Goal: Task Accomplishment & Management: Use online tool/utility

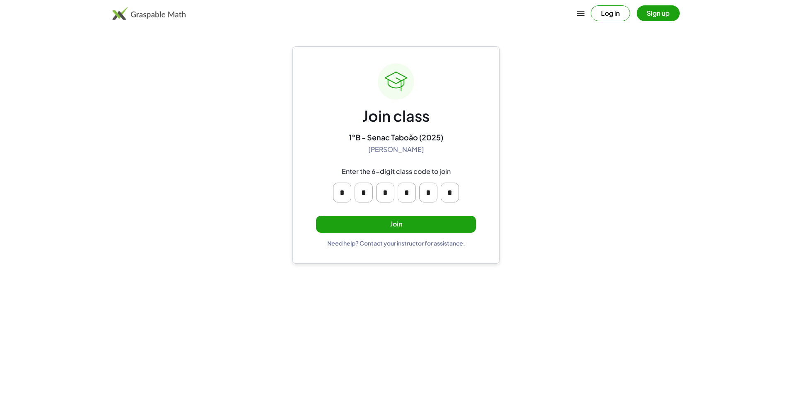
click at [433, 229] on button "Join" at bounding box center [396, 224] width 160 height 17
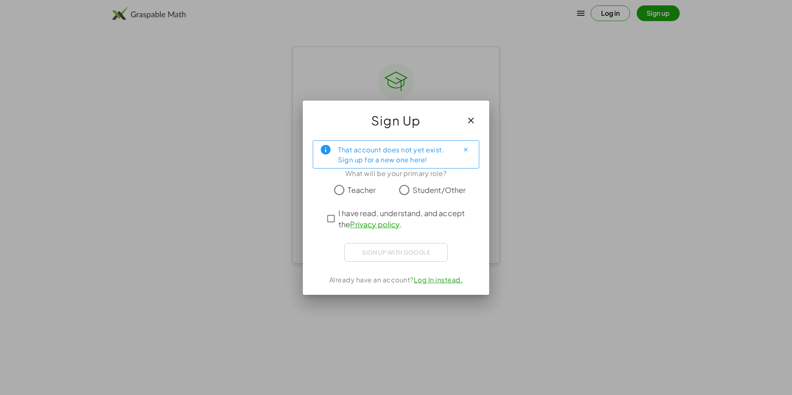
click at [413, 190] on span "Student/Other" at bounding box center [439, 189] width 53 height 11
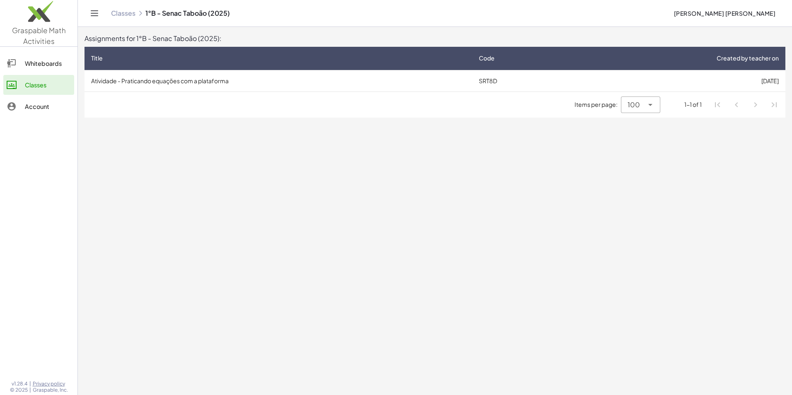
click at [142, 78] on td "Atividade - Praticando equações com a plataforma" at bounding box center [279, 81] width 388 height 22
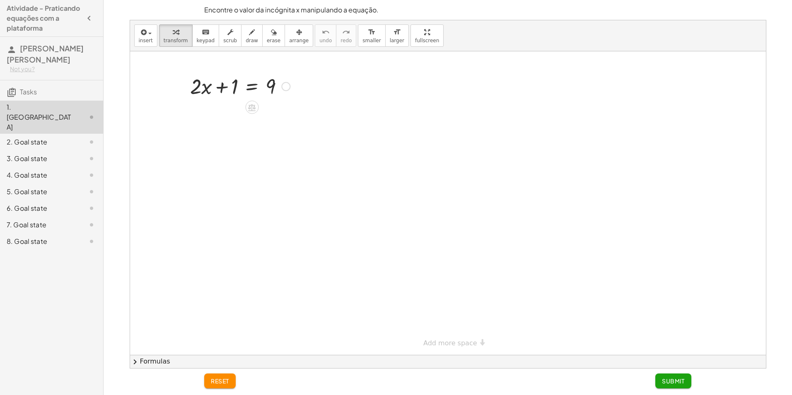
click at [208, 96] on div at bounding box center [240, 86] width 108 height 28
click at [198, 109] on div at bounding box center [448, 203] width 636 height 304
click at [297, 85] on div at bounding box center [448, 203] width 636 height 304
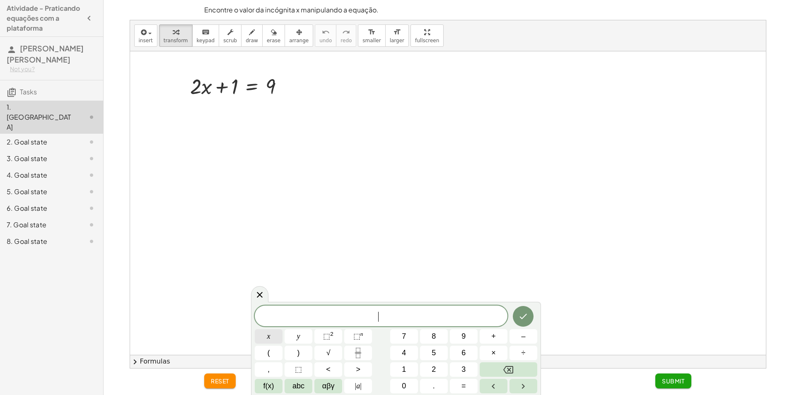
click at [275, 338] on button "x" at bounding box center [269, 336] width 28 height 14
click at [514, 316] on button "Done" at bounding box center [523, 316] width 21 height 21
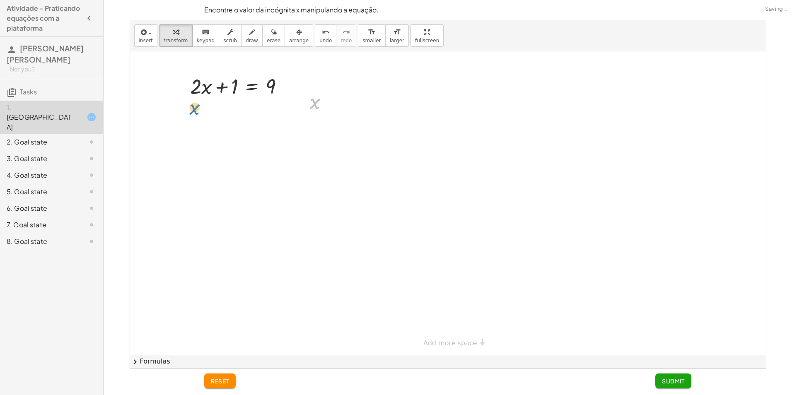
drag, startPoint x: 311, startPoint y: 104, endPoint x: 191, endPoint y: 111, distance: 119.9
click at [313, 120] on icon at bounding box center [315, 122] width 9 height 9
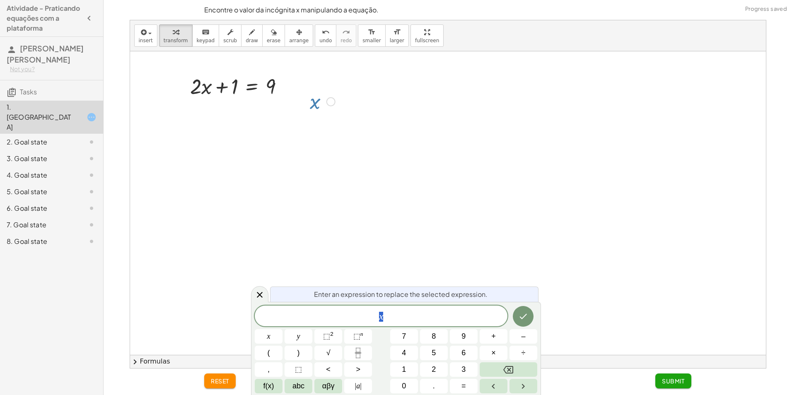
click at [473, 266] on div at bounding box center [448, 203] width 636 height 304
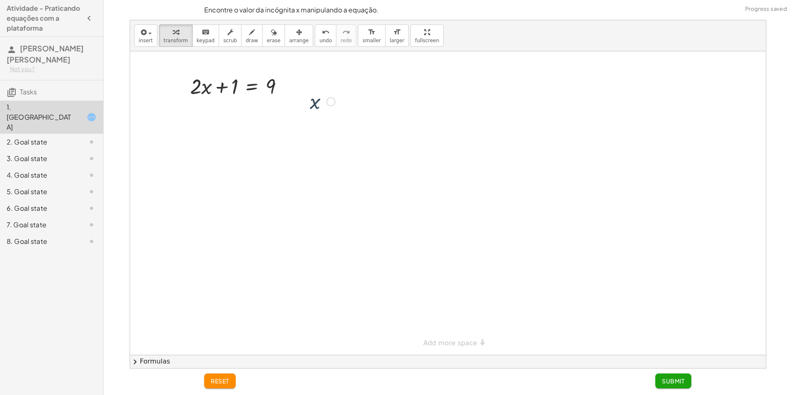
drag, startPoint x: 466, startPoint y: 240, endPoint x: 470, endPoint y: 235, distance: 6.5
click at [468, 239] on div at bounding box center [448, 203] width 636 height 304
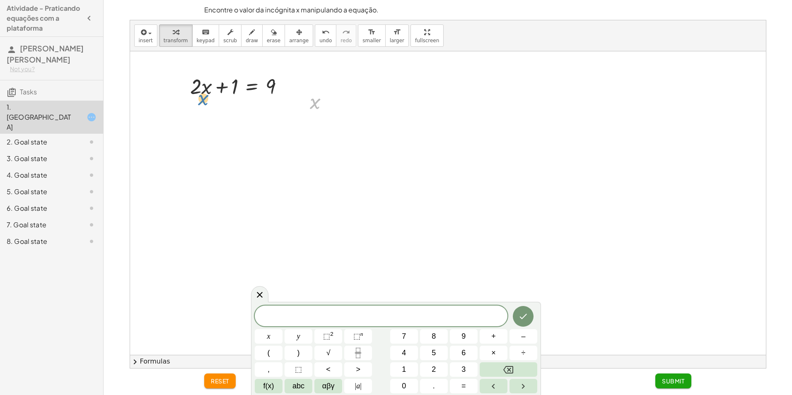
drag, startPoint x: 316, startPoint y: 103, endPoint x: 202, endPoint y: 104, distance: 114.7
click at [284, 87] on div at bounding box center [285, 86] width 9 height 9
click at [313, 129] on div at bounding box center [448, 203] width 636 height 304
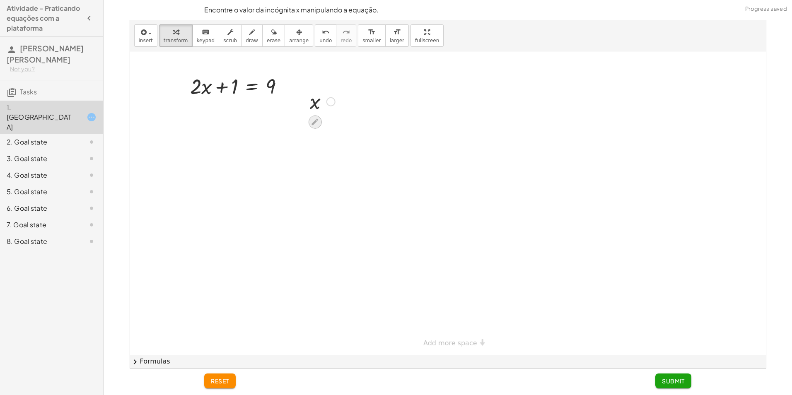
click at [319, 121] on div at bounding box center [314, 122] width 13 height 13
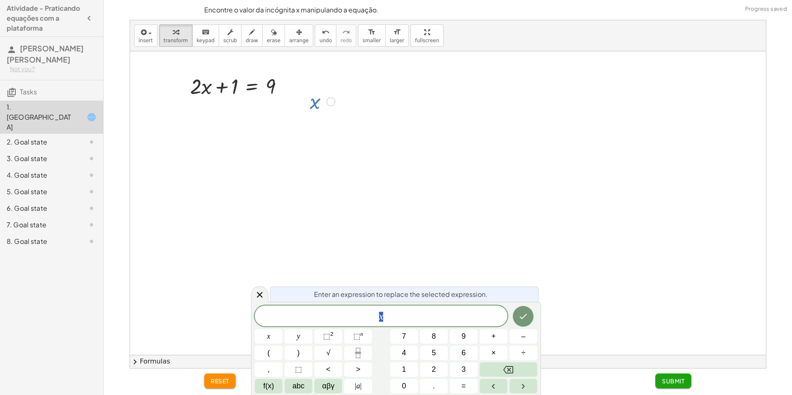
click at [324, 110] on div at bounding box center [323, 100] width 34 height 27
drag, startPoint x: 331, startPoint y: 101, endPoint x: 204, endPoint y: 108, distance: 127.3
click at [204, 108] on div "+ · 2 · x + 1 = 9 Fix a mistake Transform line Copy line as LaTeX Copy derivati…" at bounding box center [448, 203] width 636 height 304
click at [254, 112] on div "+ · 2 · x + 1 = 9 Fix a mistake Transform line Copy line as LaTeX Copy derivati…" at bounding box center [448, 203] width 636 height 304
drag, startPoint x: 324, startPoint y: 104, endPoint x: 314, endPoint y: 104, distance: 10.0
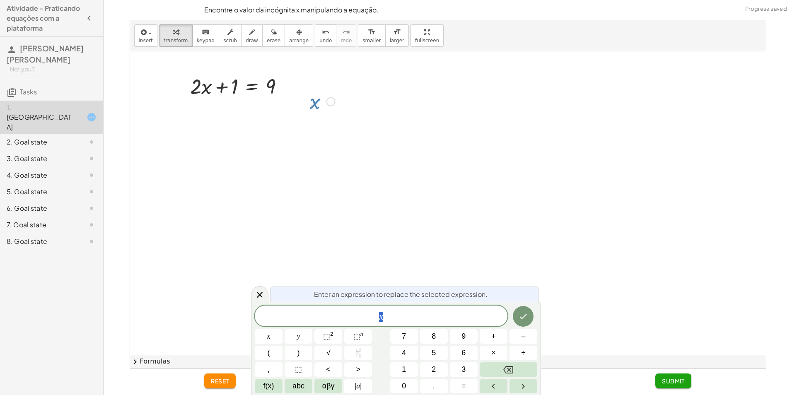
click at [324, 104] on div at bounding box center [323, 100] width 34 height 27
click at [314, 104] on div at bounding box center [323, 100] width 34 height 27
drag, startPoint x: 314, startPoint y: 104, endPoint x: 274, endPoint y: 123, distance: 43.7
click at [275, 124] on div "+ · 2 · x + 1 = 9 Fix a mistake Transform line Copy line as LaTeX Copy derivati…" at bounding box center [448, 203] width 636 height 304
click at [259, 125] on div at bounding box center [448, 203] width 636 height 304
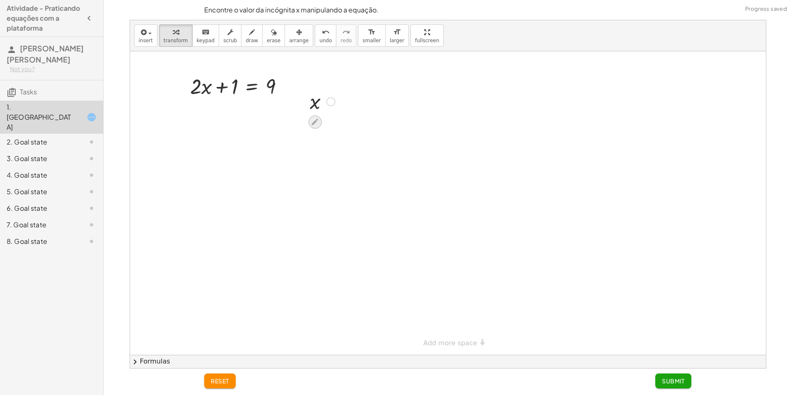
click at [316, 118] on div at bounding box center [314, 122] width 13 height 13
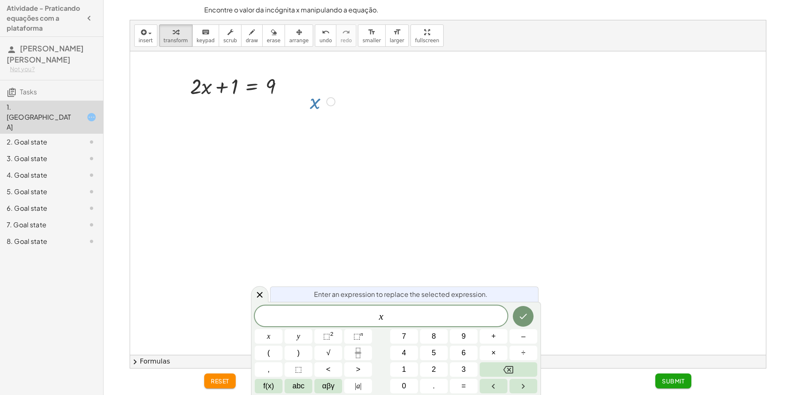
drag, startPoint x: 316, startPoint y: 120, endPoint x: 251, endPoint y: 126, distance: 65.7
click at [251, 126] on div "+ · 2 · x + 1 = 9 Fix a mistake Transform line Copy line as LaTeX Copy derivati…" at bounding box center [448, 203] width 636 height 304
drag, startPoint x: 251, startPoint y: 126, endPoint x: 427, endPoint y: 166, distance: 180.6
click at [433, 173] on div at bounding box center [448, 203] width 636 height 304
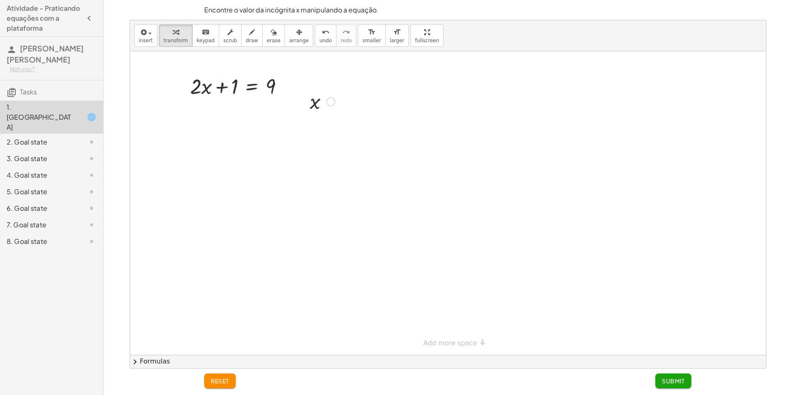
click at [328, 101] on div at bounding box center [330, 101] width 9 height 9
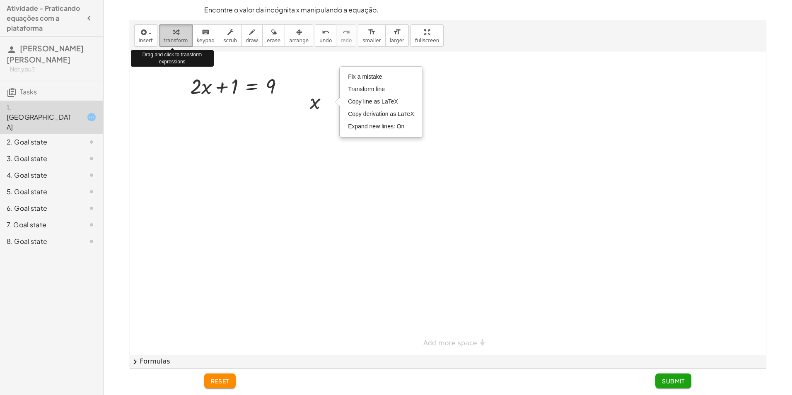
click at [176, 43] on span "transform" at bounding box center [176, 41] width 24 height 6
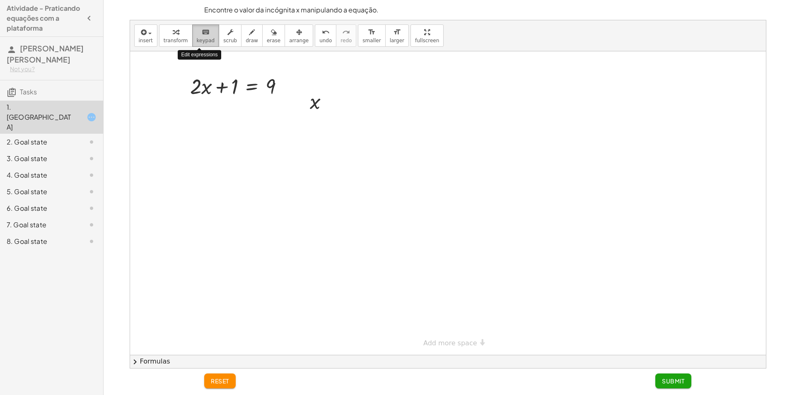
click at [197, 41] on span "keypad" at bounding box center [206, 41] width 18 height 6
drag, startPoint x: 310, startPoint y: 99, endPoint x: 196, endPoint y: 114, distance: 115.8
click at [196, 114] on div at bounding box center [192, 119] width 12 height 31
click at [202, 116] on div at bounding box center [203, 120] width 11 height 23
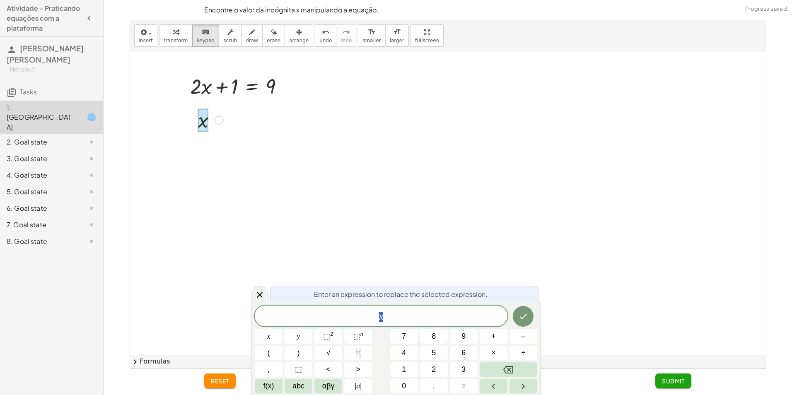
click at [247, 119] on div at bounding box center [448, 203] width 636 height 304
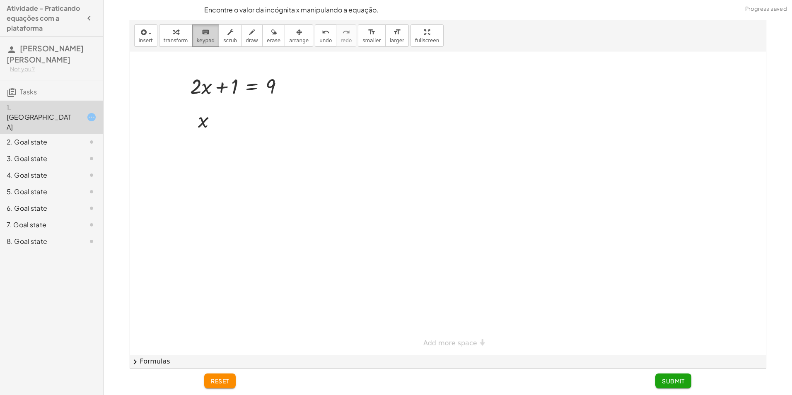
click at [197, 38] on span "keypad" at bounding box center [206, 41] width 18 height 6
click at [293, 149] on div at bounding box center [448, 203] width 636 height 304
click at [203, 39] on span "keypad" at bounding box center [206, 41] width 18 height 6
drag, startPoint x: 207, startPoint y: 113, endPoint x: 197, endPoint y: 120, distance: 12.5
click at [207, 118] on div at bounding box center [203, 120] width 11 height 23
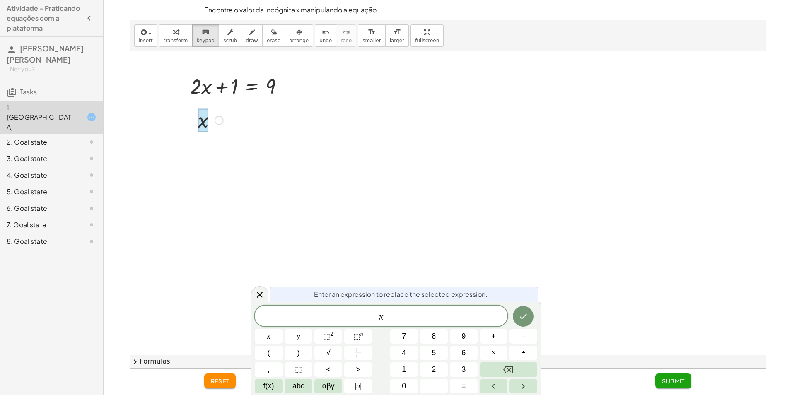
drag, startPoint x: 209, startPoint y: 117, endPoint x: 217, endPoint y: 117, distance: 8.3
click at [203, 121] on div "x Fix a mistake Transform line Copy line as LaTeX Copy derivation as LaTeX Expa…" at bounding box center [203, 121] width 0 height 0
drag, startPoint x: 217, startPoint y: 117, endPoint x: 321, endPoint y: 114, distance: 103.6
click at [325, 114] on div at bounding box center [448, 203] width 636 height 304
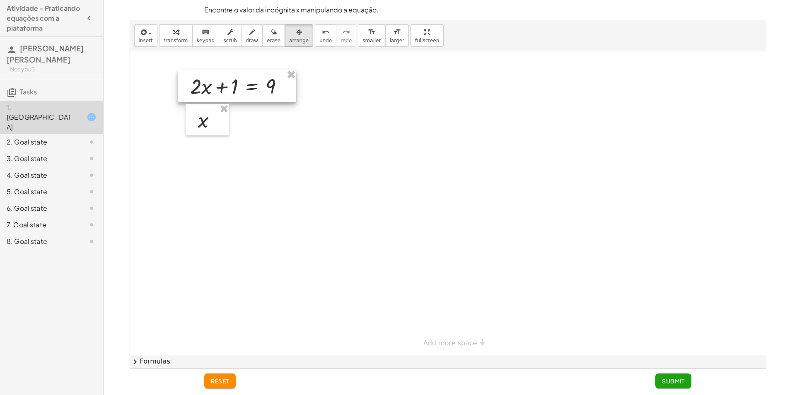
drag, startPoint x: 288, startPoint y: 41, endPoint x: 273, endPoint y: 82, distance: 43.5
click at [273, 82] on div "insert select one: Math Expression Function Text Youtube Video Graphing Geometr…" at bounding box center [448, 194] width 636 height 348
drag, startPoint x: 208, startPoint y: 124, endPoint x: 198, endPoint y: 124, distance: 10.0
click at [198, 124] on div at bounding box center [197, 119] width 44 height 31
click at [273, 150] on div at bounding box center [448, 203] width 636 height 304
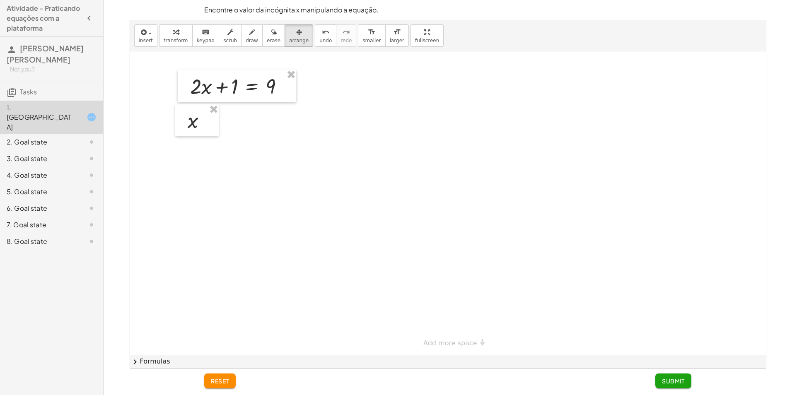
click at [286, 135] on div at bounding box center [448, 203] width 636 height 304
click at [299, 124] on div at bounding box center [448, 203] width 636 height 304
drag, startPoint x: 299, startPoint y: 124, endPoint x: 286, endPoint y: 116, distance: 16.0
click at [300, 123] on div at bounding box center [448, 203] width 636 height 304
click at [289, 38] on span "arrange" at bounding box center [298, 41] width 19 height 6
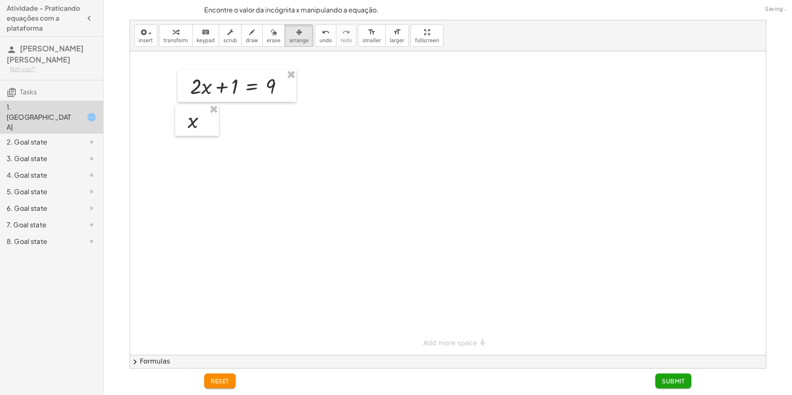
click at [312, 151] on div at bounding box center [448, 203] width 636 height 304
click at [247, 134] on div at bounding box center [448, 203] width 636 height 304
click at [209, 122] on div at bounding box center [201, 122] width 44 height 31
click at [260, 150] on div at bounding box center [448, 203] width 636 height 304
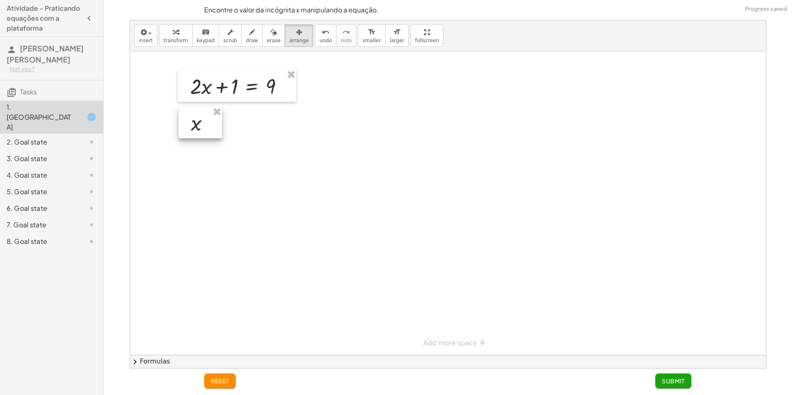
click at [187, 132] on div at bounding box center [201, 122] width 44 height 31
click at [223, 199] on div at bounding box center [448, 203] width 636 height 304
click at [222, 196] on div at bounding box center [448, 203] width 636 height 304
click at [223, 196] on div at bounding box center [448, 203] width 636 height 304
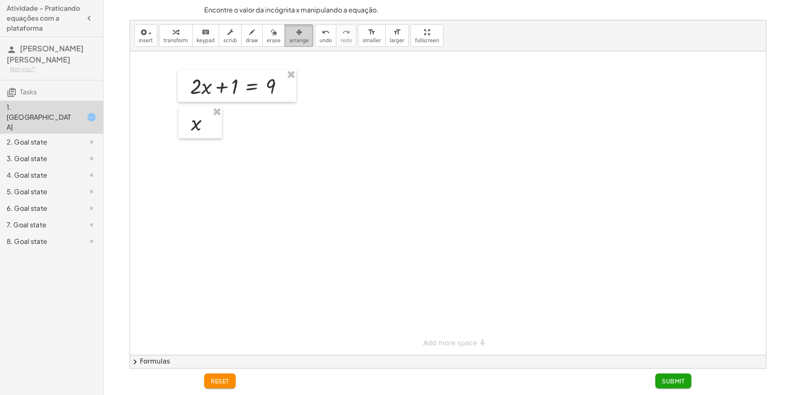
click at [296, 37] on icon "button" at bounding box center [299, 32] width 6 height 10
click at [296, 35] on icon "button" at bounding box center [299, 32] width 6 height 10
click at [296, 36] on icon "button" at bounding box center [299, 32] width 6 height 10
click at [299, 120] on div at bounding box center [448, 203] width 636 height 304
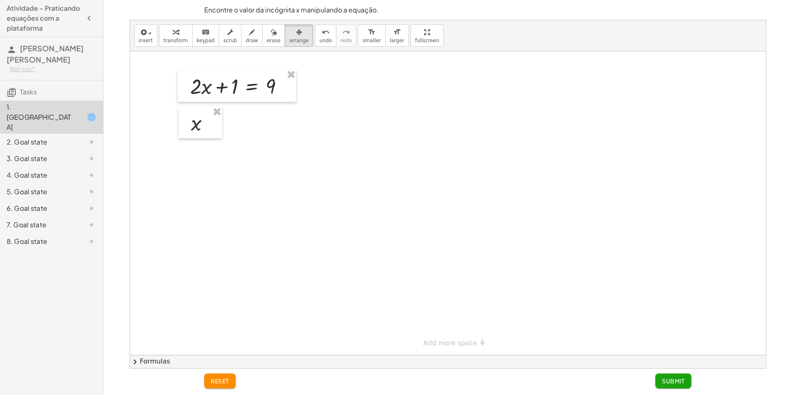
drag, startPoint x: 298, startPoint y: 120, endPoint x: 292, endPoint y: 111, distance: 10.2
click at [296, 116] on div at bounding box center [448, 203] width 636 height 304
click at [322, 28] on icon "undo" at bounding box center [326, 32] width 8 height 10
click at [197, 38] on span "keypad" at bounding box center [206, 41] width 18 height 6
click at [201, 43] on span "keypad" at bounding box center [206, 41] width 18 height 6
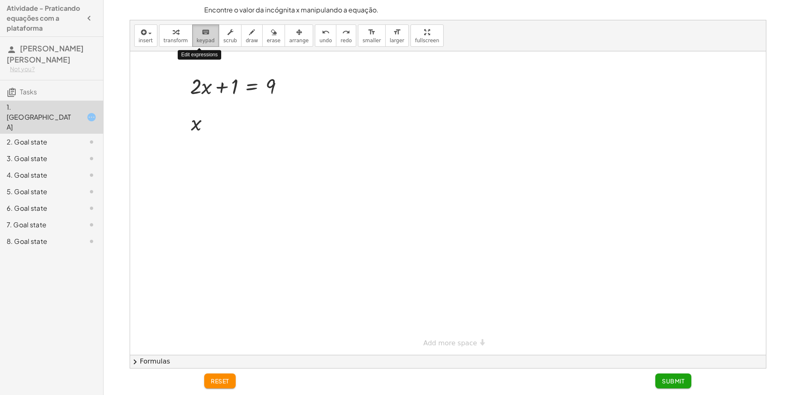
click at [201, 43] on span "keypad" at bounding box center [206, 41] width 18 height 6
click at [201, 38] on span "keypad" at bounding box center [206, 41] width 18 height 6
click at [249, 32] on icon "button" at bounding box center [252, 32] width 6 height 10
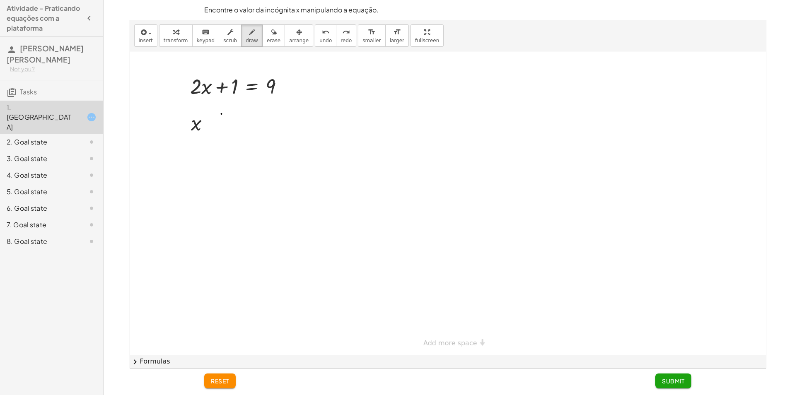
drag, startPoint x: 221, startPoint y: 114, endPoint x: 220, endPoint y: 124, distance: 10.0
click at [220, 123] on div at bounding box center [448, 203] width 636 height 304
click at [262, 45] on button "erase" at bounding box center [273, 35] width 23 height 22
click at [223, 117] on div at bounding box center [448, 203] width 636 height 304
click at [148, 42] on span "insert" at bounding box center [146, 41] width 14 height 6
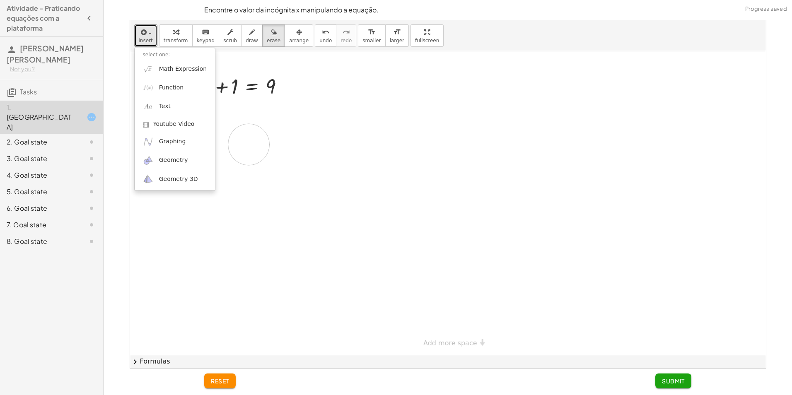
click at [249, 145] on div at bounding box center [448, 203] width 636 height 304
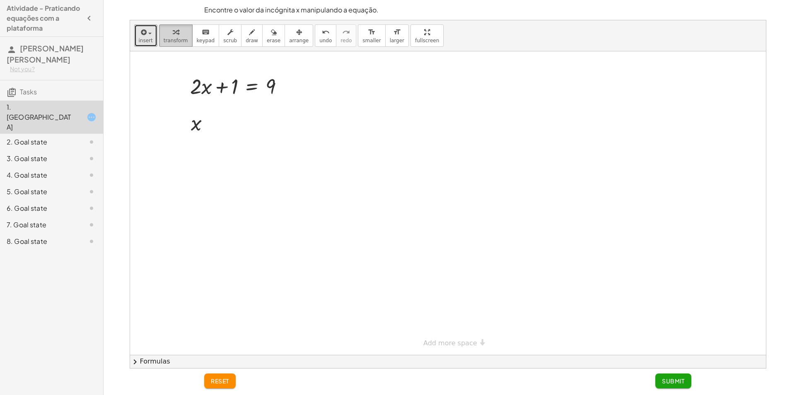
click at [176, 43] on span "transform" at bounding box center [176, 41] width 24 height 6
click at [145, 36] on icon "button" at bounding box center [143, 32] width 7 height 10
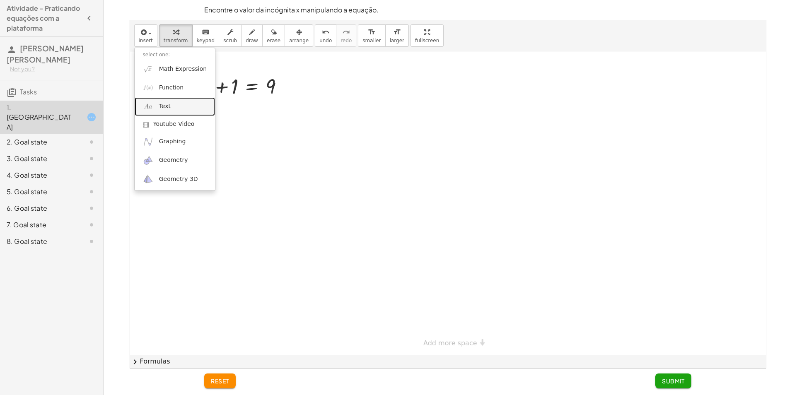
click at [297, 149] on div at bounding box center [448, 203] width 636 height 304
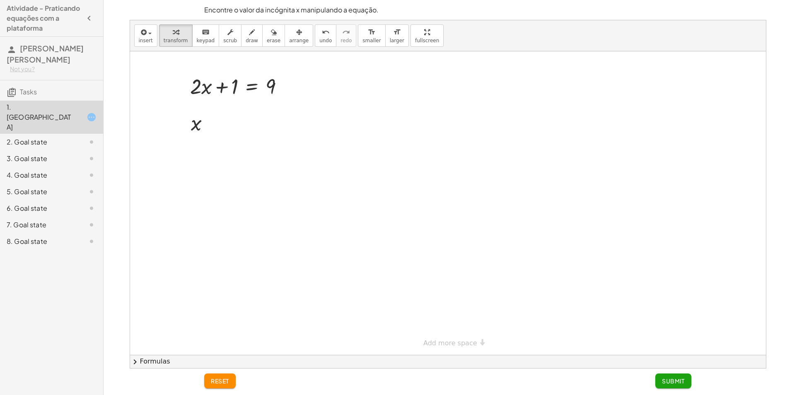
drag, startPoint x: 377, startPoint y: 150, endPoint x: 300, endPoint y: 147, distance: 76.7
click at [372, 151] on div at bounding box center [448, 203] width 636 height 304
drag, startPoint x: 281, startPoint y: 148, endPoint x: 244, endPoint y: 149, distance: 37.7
click at [244, 149] on div at bounding box center [448, 203] width 636 height 304
drag, startPoint x: 225, startPoint y: 145, endPoint x: 214, endPoint y: 157, distance: 16.1
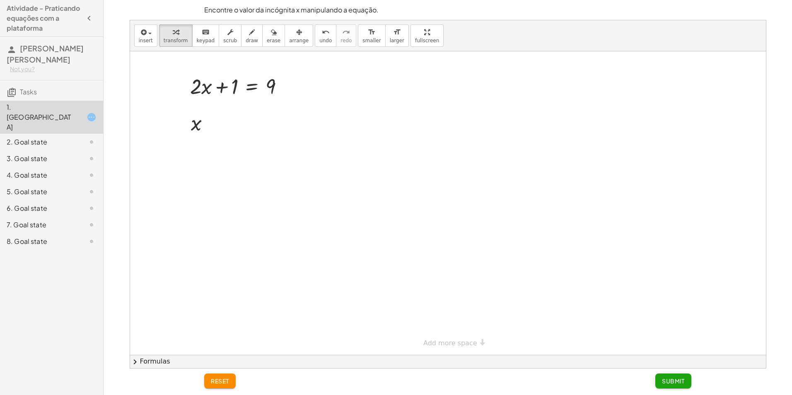
click at [215, 158] on div at bounding box center [448, 203] width 636 height 304
click at [143, 41] on span "insert" at bounding box center [146, 41] width 14 height 6
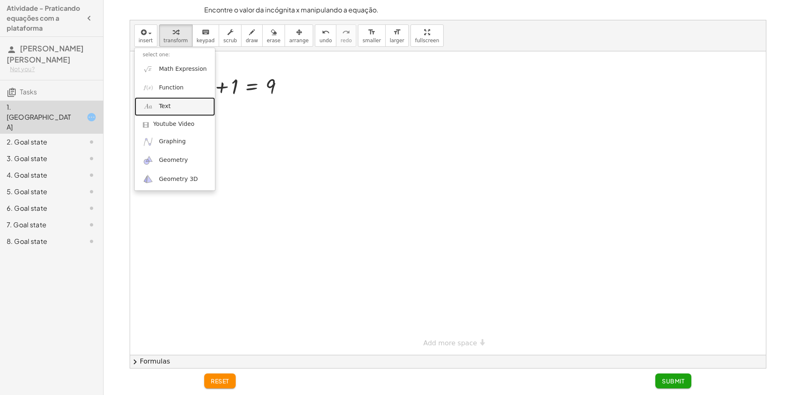
click at [283, 146] on div at bounding box center [448, 203] width 636 height 304
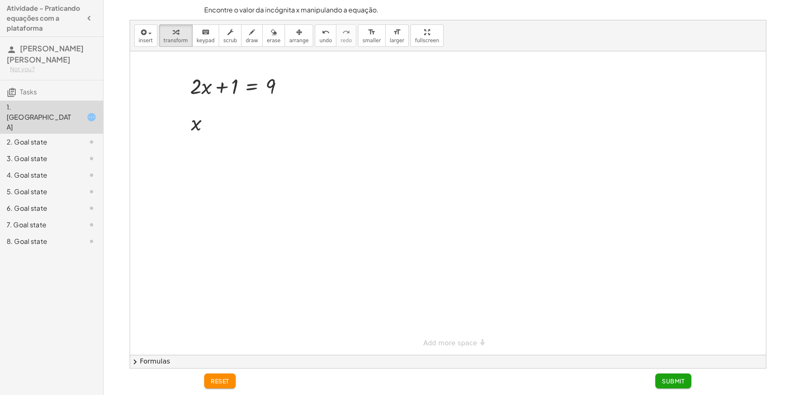
click at [283, 146] on div at bounding box center [448, 203] width 636 height 304
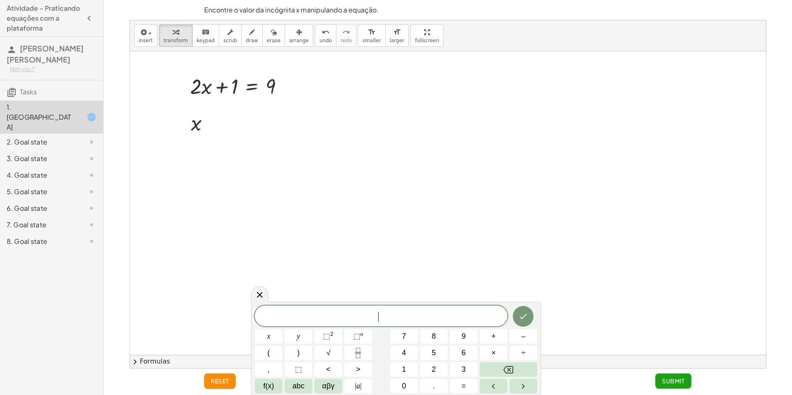
click at [283, 146] on div at bounding box center [448, 203] width 636 height 304
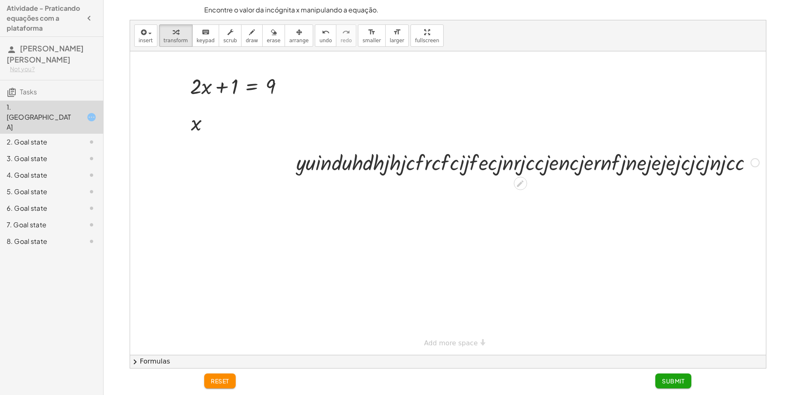
click at [518, 182] on icon at bounding box center [520, 183] width 9 height 9
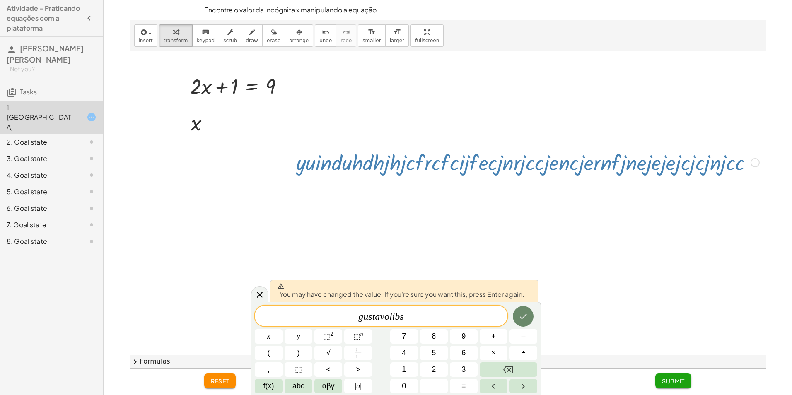
click at [527, 312] on icon "Done" at bounding box center [523, 317] width 10 height 10
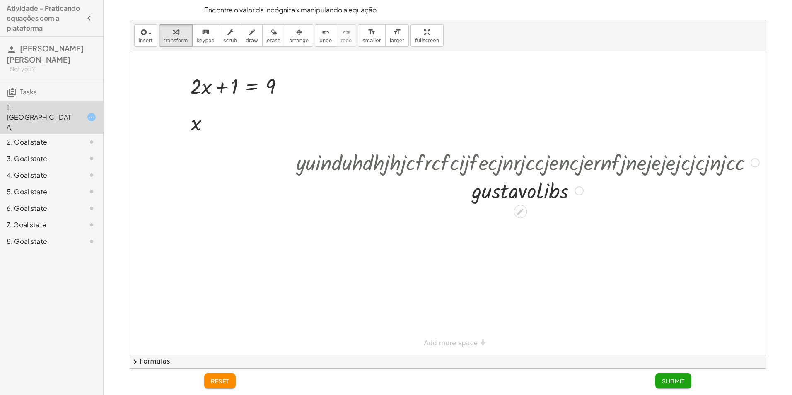
click at [525, 211] on div at bounding box center [520, 211] width 13 height 13
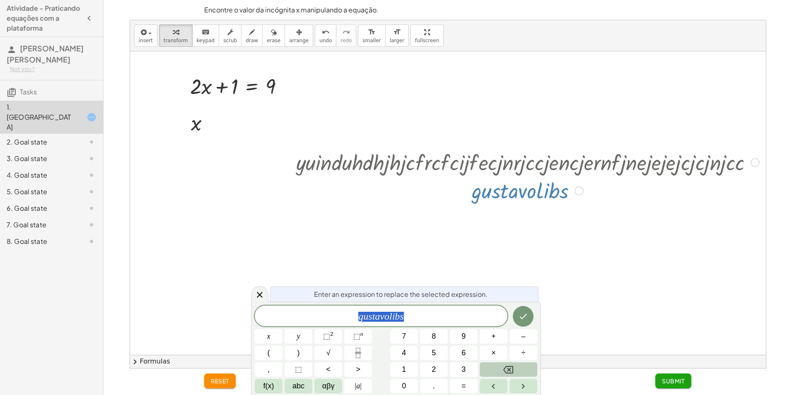
click at [522, 367] on button "Backspace" at bounding box center [509, 369] width 58 height 14
click at [378, 319] on span "l a u r a r ​ a m a l h o" at bounding box center [381, 317] width 253 height 12
click at [261, 301] on div at bounding box center [259, 294] width 17 height 16
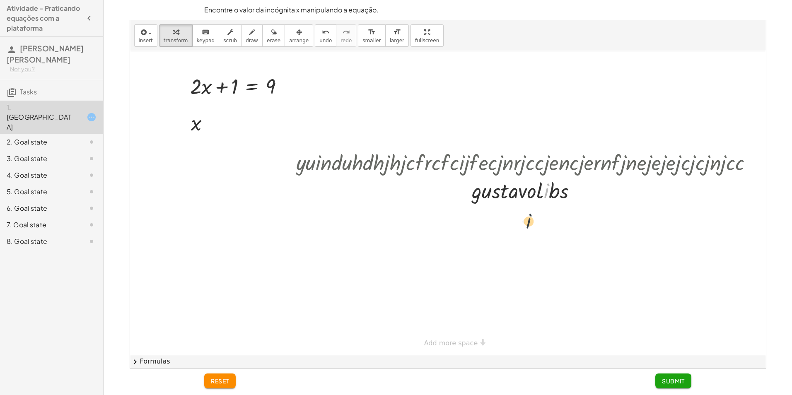
drag, startPoint x: 546, startPoint y: 192, endPoint x: 527, endPoint y: 225, distance: 37.9
click at [523, 209] on icon at bounding box center [520, 211] width 7 height 7
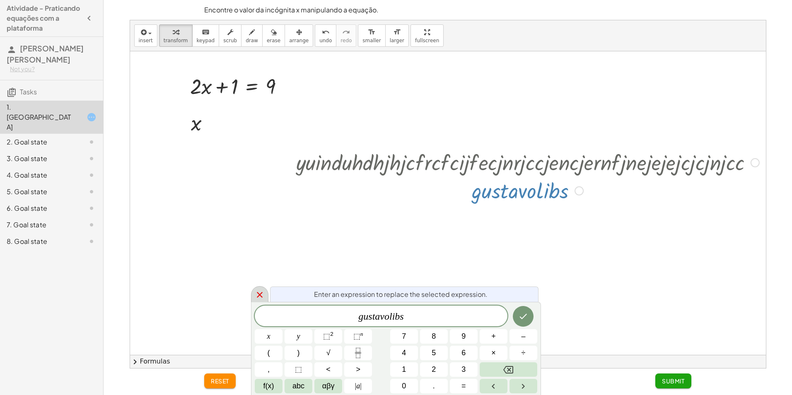
click at [263, 297] on icon at bounding box center [260, 295] width 10 height 10
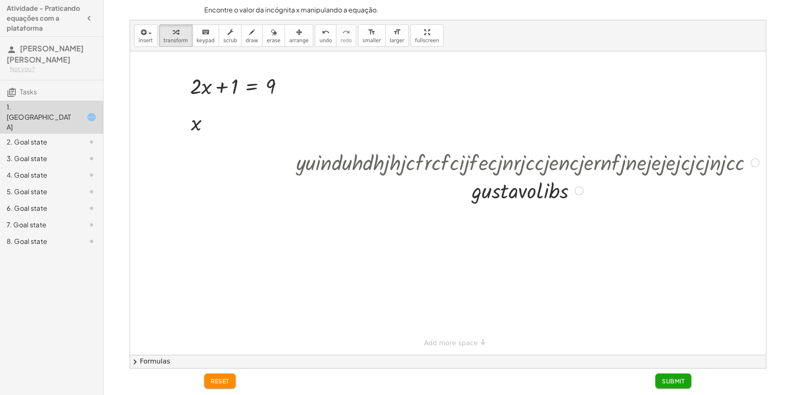
drag, startPoint x: 536, startPoint y: 185, endPoint x: 541, endPoint y: 190, distance: 6.5
click at [537, 192] on div at bounding box center [527, 190] width 471 height 28
drag, startPoint x: 544, startPoint y: 187, endPoint x: 553, endPoint y: 185, distance: 9.3
drag, startPoint x: 553, startPoint y: 185, endPoint x: 486, endPoint y: 195, distance: 68.2
drag, startPoint x: 486, startPoint y: 195, endPoint x: 514, endPoint y: 222, distance: 38.7
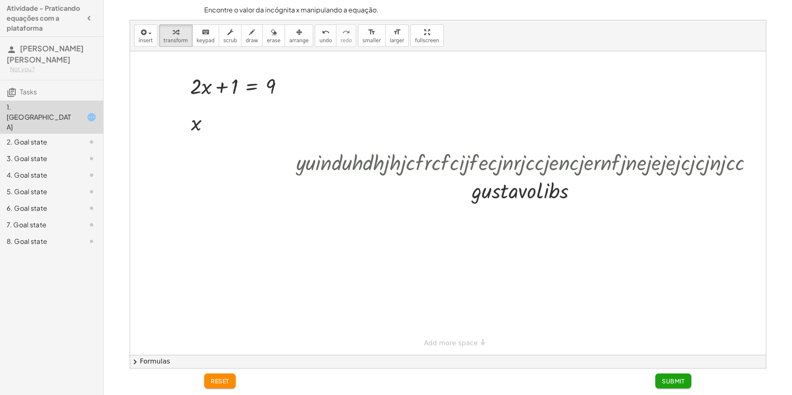
click at [512, 222] on div at bounding box center [448, 203] width 637 height 304
drag, startPoint x: 523, startPoint y: 167, endPoint x: 518, endPoint y: 169, distance: 5.4
click at [519, 169] on div at bounding box center [527, 162] width 471 height 28
drag, startPoint x: 521, startPoint y: 159, endPoint x: 505, endPoint y: 185, distance: 29.8
click at [520, 163] on div "· y · u · i · n · d · u · h · d · h · j · h · j · c · f · r · c · f · c · i · j…" at bounding box center [520, 163] width 0 height 0
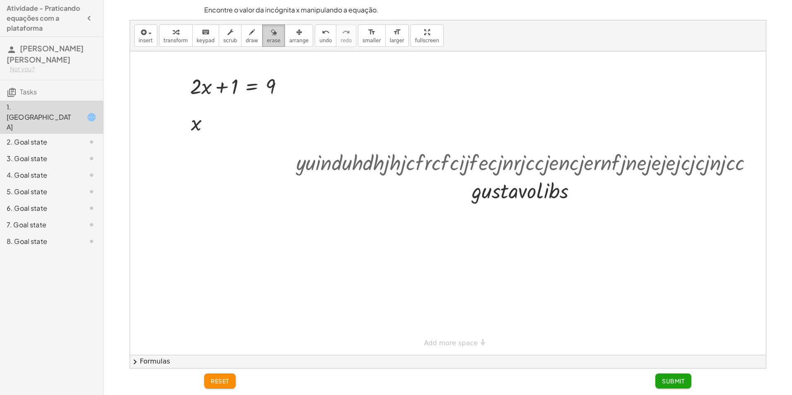
click at [271, 33] on icon "button" at bounding box center [274, 32] width 6 height 10
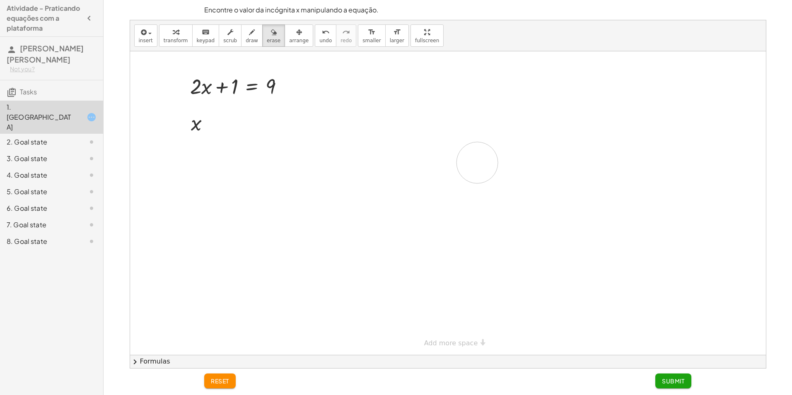
drag, startPoint x: 485, startPoint y: 181, endPoint x: 473, endPoint y: 157, distance: 26.5
click at [472, 161] on div at bounding box center [448, 203] width 637 height 304
drag, startPoint x: 527, startPoint y: 175, endPoint x: 662, endPoint y: 179, distance: 135.5
click at [650, 189] on div at bounding box center [448, 203] width 637 height 304
drag, startPoint x: 375, startPoint y: 175, endPoint x: 676, endPoint y: 179, distance: 300.3
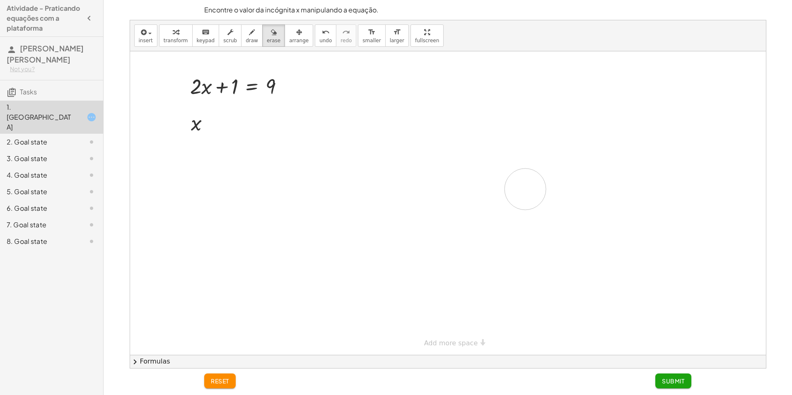
click at [682, 179] on div at bounding box center [448, 203] width 637 height 304
drag, startPoint x: 506, startPoint y: 206, endPoint x: 467, endPoint y: 164, distance: 56.9
click at [467, 164] on div at bounding box center [448, 203] width 637 height 304
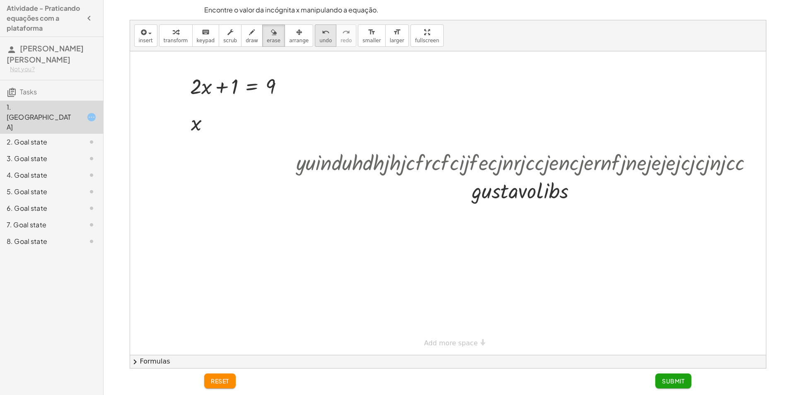
click at [316, 42] on button "undo undo" at bounding box center [326, 35] width 22 height 22
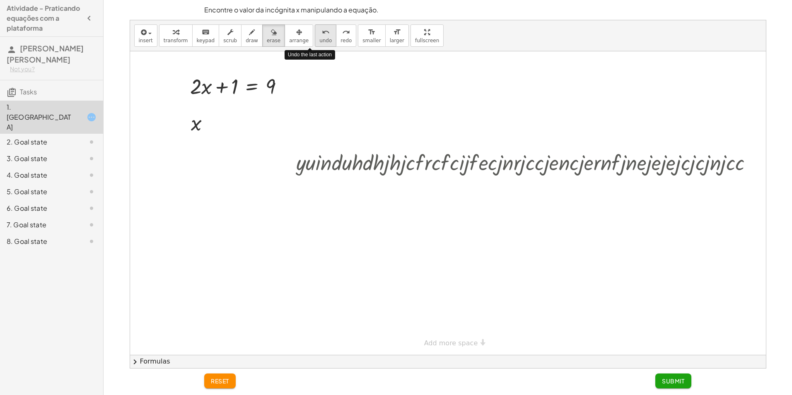
click at [316, 42] on button "undo undo" at bounding box center [326, 35] width 22 height 22
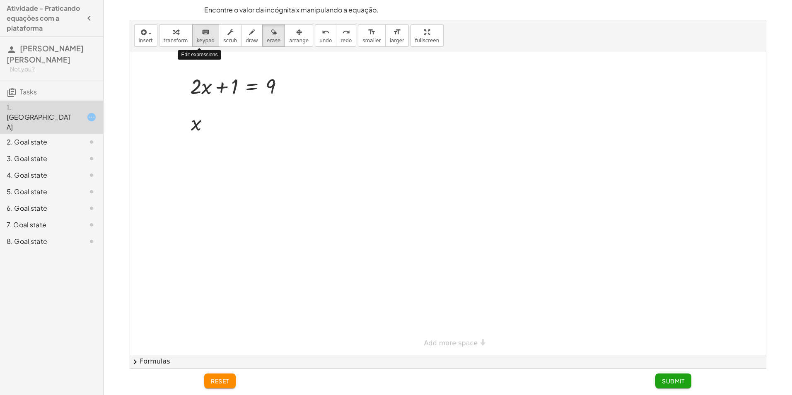
click at [202, 31] on icon "keyboard" at bounding box center [206, 32] width 8 height 10
click at [235, 125] on div at bounding box center [448, 203] width 637 height 304
drag, startPoint x: 323, startPoint y: 133, endPoint x: 461, endPoint y: 127, distance: 137.7
click at [461, 127] on div at bounding box center [448, 203] width 637 height 304
click at [204, 94] on div at bounding box center [201, 87] width 22 height 24
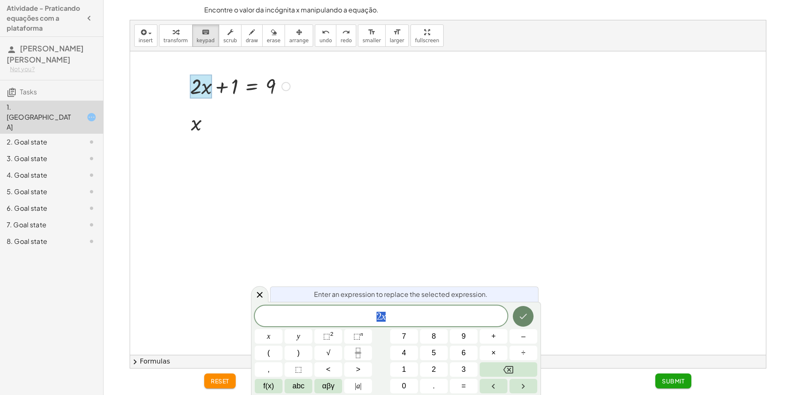
click at [514, 313] on button "Done" at bounding box center [523, 316] width 21 height 21
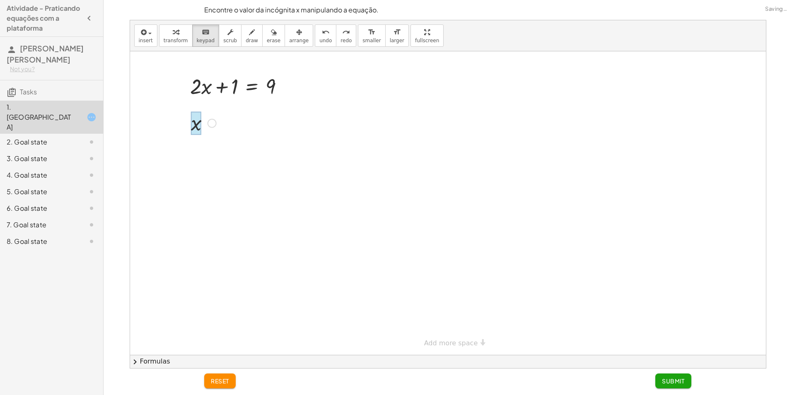
click at [192, 123] on div at bounding box center [196, 123] width 11 height 23
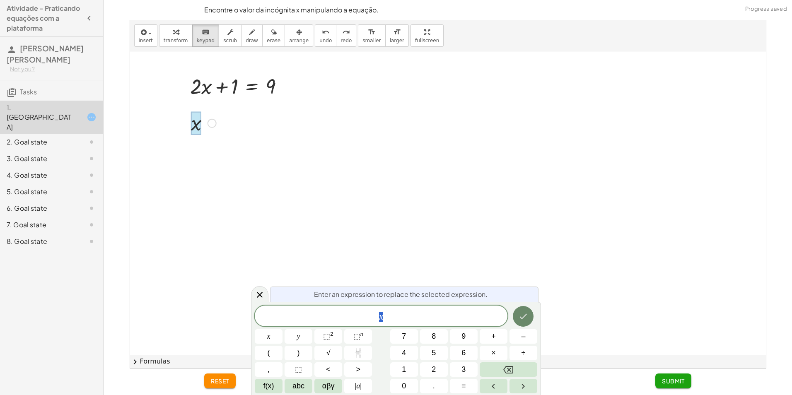
click at [524, 308] on button "Done" at bounding box center [523, 316] width 21 height 21
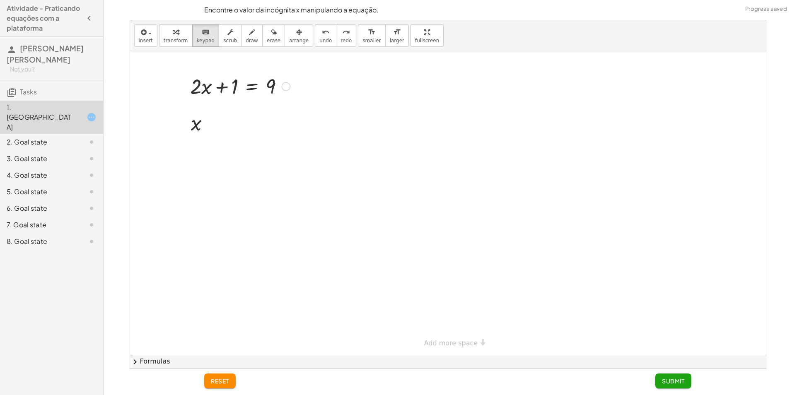
click at [284, 85] on div at bounding box center [285, 86] width 9 height 9
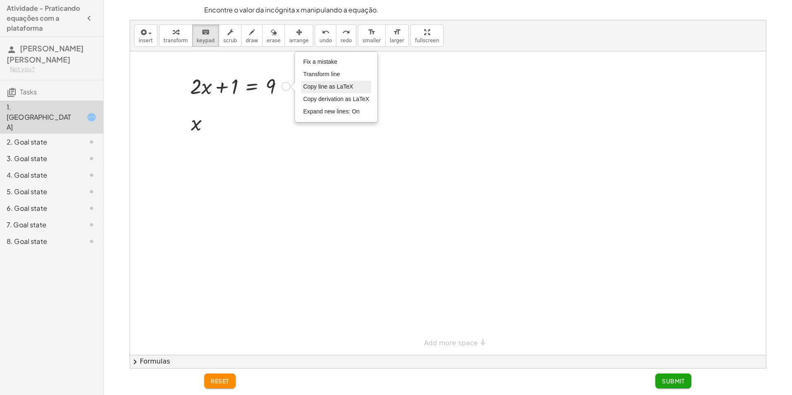
click at [317, 82] on li "Copy line as LaTeX" at bounding box center [336, 87] width 70 height 12
click at [238, 116] on div at bounding box center [448, 203] width 637 height 304
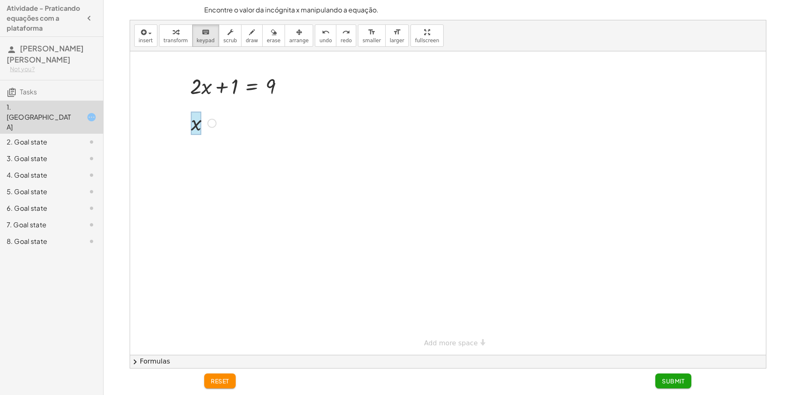
drag, startPoint x: 233, startPoint y: 130, endPoint x: 199, endPoint y: 131, distance: 33.6
click at [196, 123] on div "x" at bounding box center [196, 123] width 0 height 0
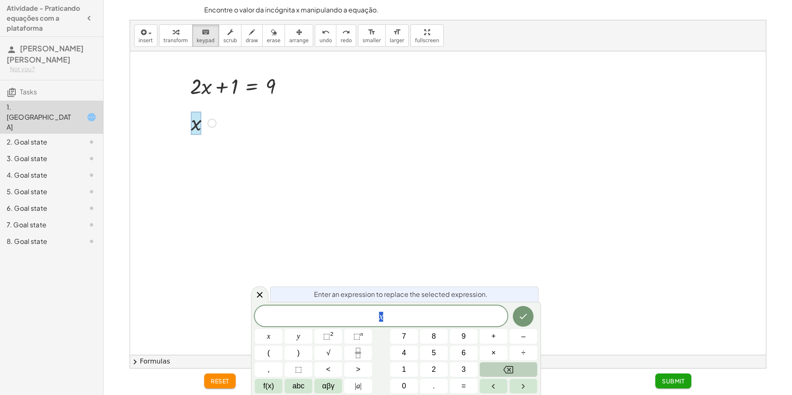
click at [511, 365] on button "Backspace" at bounding box center [509, 369] width 58 height 14
click at [521, 322] on button "Done" at bounding box center [523, 316] width 21 height 21
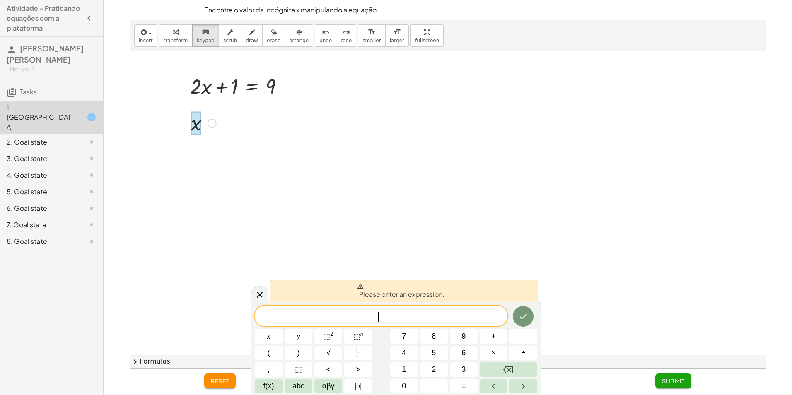
click at [395, 204] on div at bounding box center [448, 203] width 637 height 304
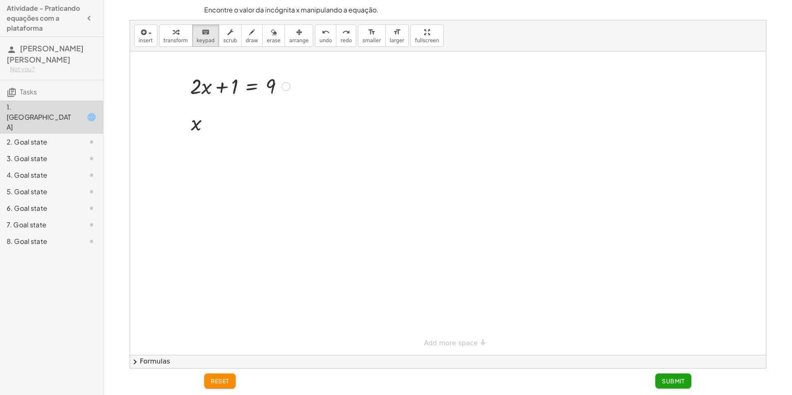
click at [290, 87] on div "Copied done" at bounding box center [285, 86] width 9 height 9
click at [332, 63] on span "Fix a mistake" at bounding box center [320, 61] width 34 height 7
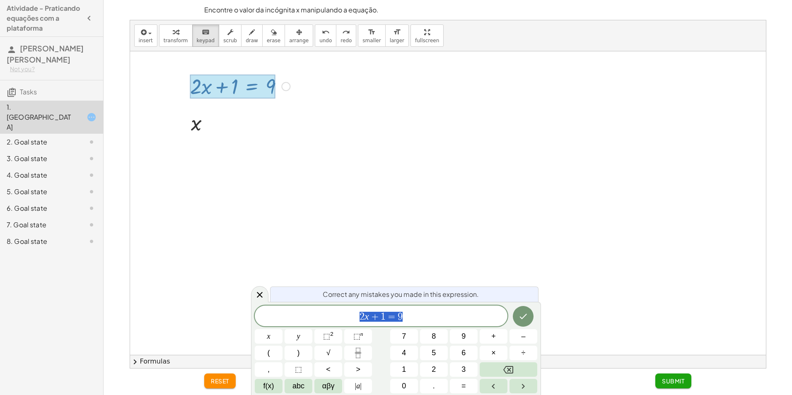
drag, startPoint x: 402, startPoint y: 310, endPoint x: 362, endPoint y: 314, distance: 39.9
click at [362, 314] on div "****** 2 x + 1 = 9" at bounding box center [381, 316] width 253 height 21
drag, startPoint x: 380, startPoint y: 310, endPoint x: 324, endPoint y: 225, distance: 101.3
click at [324, 234] on div at bounding box center [448, 203] width 637 height 304
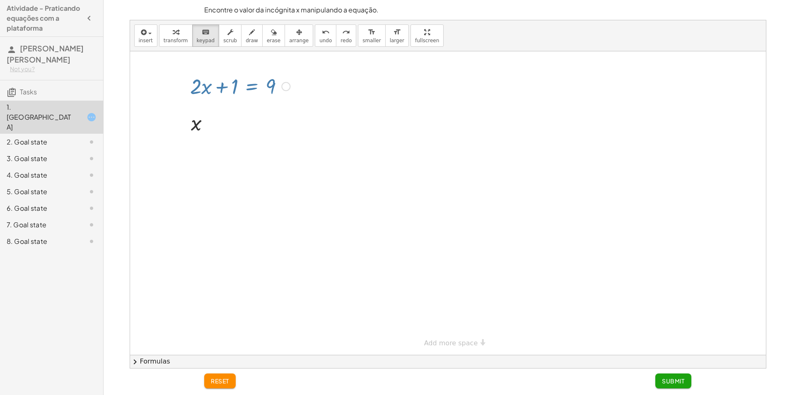
click at [302, 187] on div at bounding box center [448, 203] width 637 height 304
click at [151, 36] on button "insert" at bounding box center [145, 35] width 23 height 22
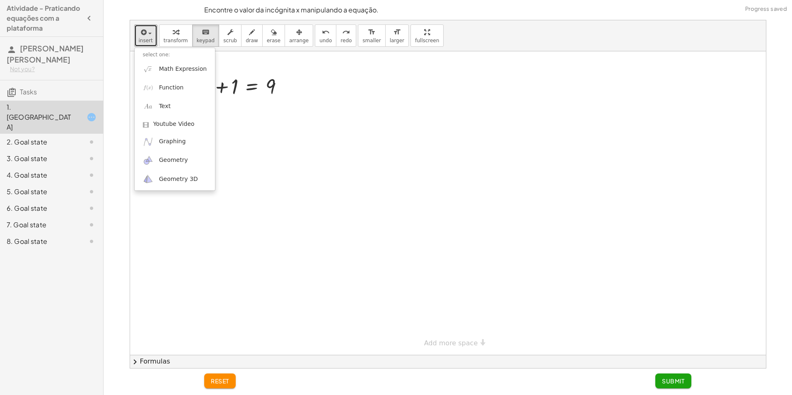
click at [295, 165] on div at bounding box center [448, 203] width 637 height 304
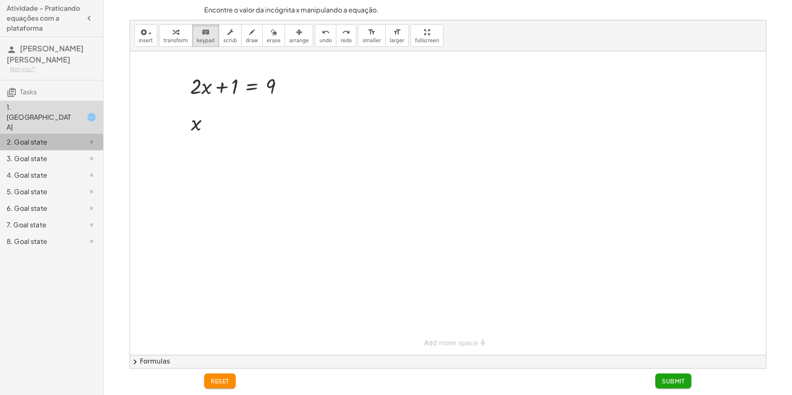
click at [46, 137] on div "2. Goal state" at bounding box center [40, 142] width 67 height 10
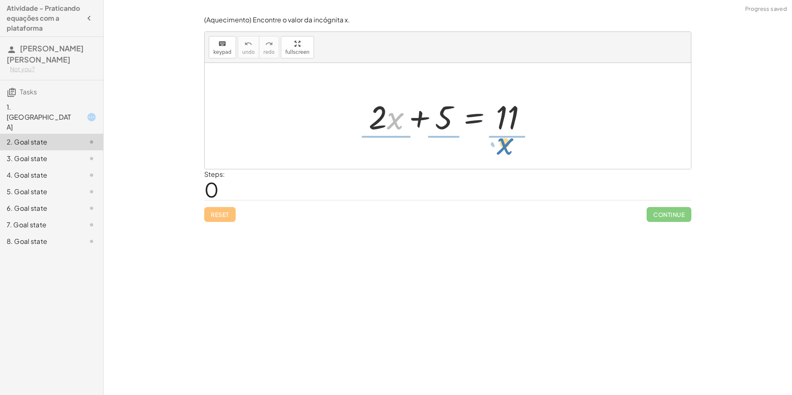
drag, startPoint x: 398, startPoint y: 119, endPoint x: 508, endPoint y: 145, distance: 113.1
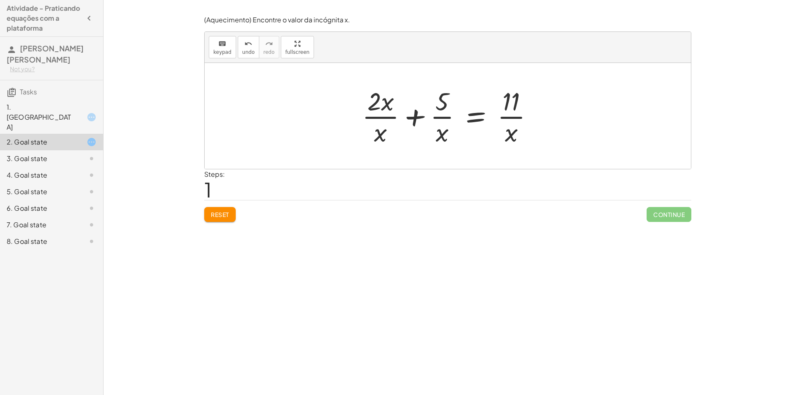
click at [384, 102] on div at bounding box center [451, 116] width 186 height 64
drag, startPoint x: 395, startPoint y: 89, endPoint x: 388, endPoint y: 122, distance: 33.5
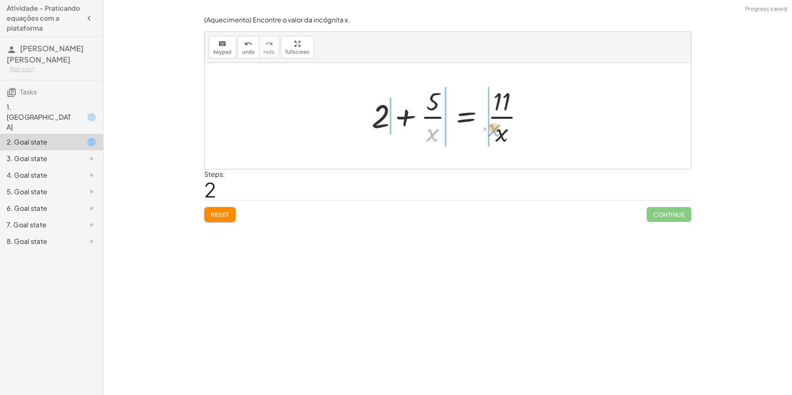
drag, startPoint x: 435, startPoint y: 136, endPoint x: 512, endPoint y: 137, distance: 77.5
click at [512, 137] on div at bounding box center [450, 116] width 167 height 64
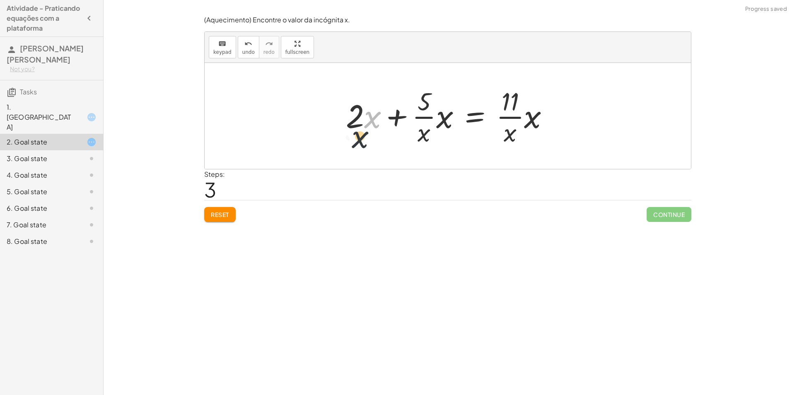
drag, startPoint x: 378, startPoint y: 120, endPoint x: 358, endPoint y: 147, distance: 33.6
click at [361, 144] on div at bounding box center [451, 116] width 218 height 64
drag, startPoint x: 448, startPoint y: 121, endPoint x: 425, endPoint y: 143, distance: 32.2
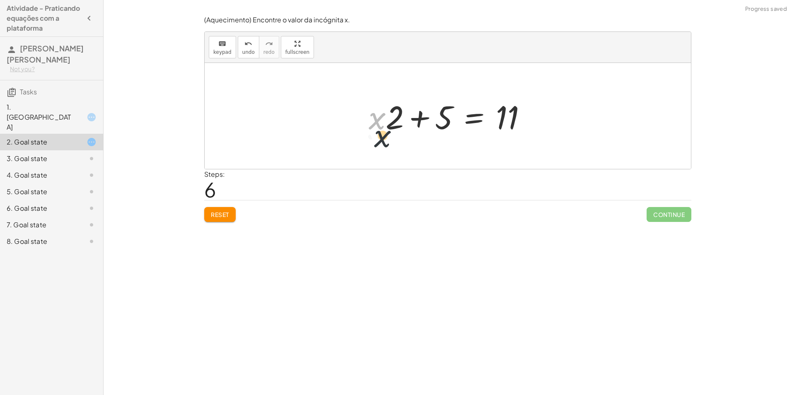
drag, startPoint x: 381, startPoint y: 124, endPoint x: 386, endPoint y: 145, distance: 21.8
click at [386, 145] on div "+ · 2 · x + 5 = 11 + · 2 · x · x + · 5 · x = · 11 · x + 2 + · 5 · x = · 11 · x …" at bounding box center [448, 116] width 486 height 106
drag, startPoint x: 380, startPoint y: 127, endPoint x: 405, endPoint y: 151, distance: 34.6
click at [405, 151] on div "+ · 2 · x + 5 = 11 + · 2 · x · x + · 5 · x = · 11 · x + 2 + · 5 · x = · 11 · x …" at bounding box center [448, 116] width 486 height 106
drag, startPoint x: 399, startPoint y: 123, endPoint x: 384, endPoint y: 145, distance: 26.2
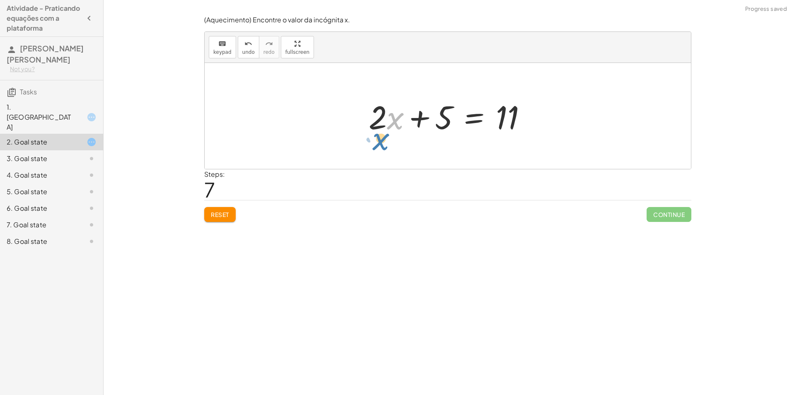
click at [384, 145] on div "+ · 2 · x + 5 = 11 + · 2 · x · x + · 5 · x = · 11 · x + 2 + · 5 · x = · 11 · x …" at bounding box center [448, 116] width 486 height 106
click at [604, 103] on div at bounding box center [448, 116] width 486 height 106
